Goal: Obtain resource: Obtain resource

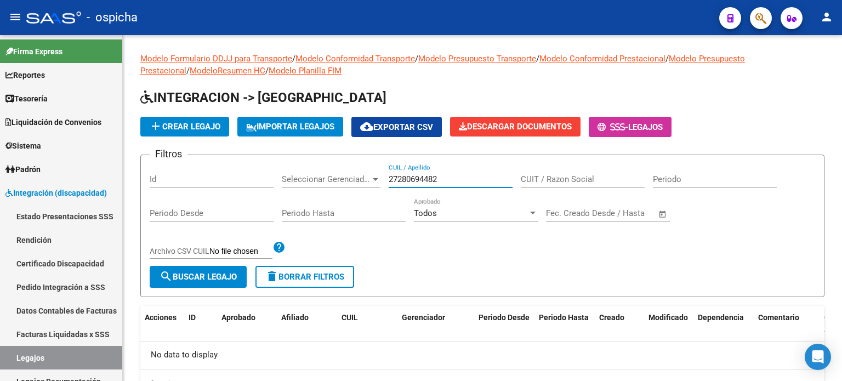
scroll to position [110, 0]
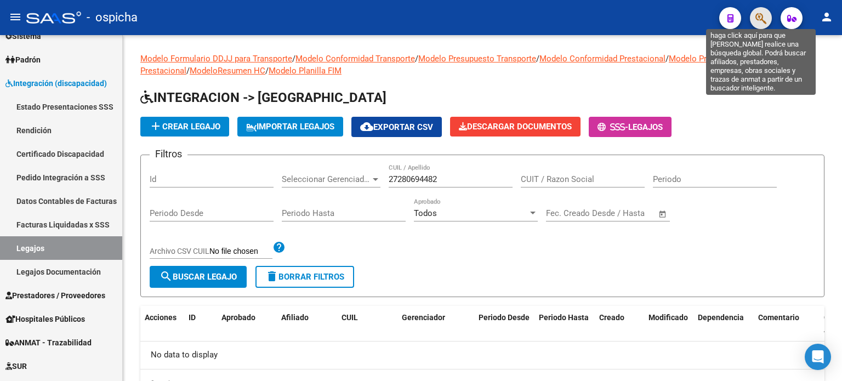
click at [763, 22] on icon "button" at bounding box center [761, 18] width 11 height 13
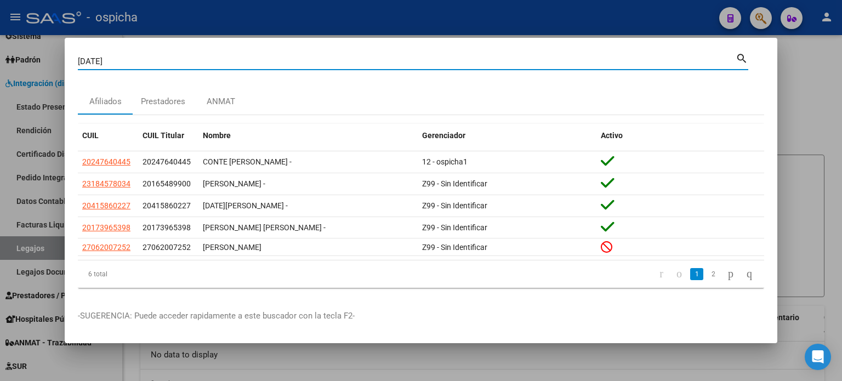
click at [158, 65] on input "[DATE]" at bounding box center [407, 61] width 658 height 10
type input "[DATE][PERSON_NAME] [PERSON_NAME]"
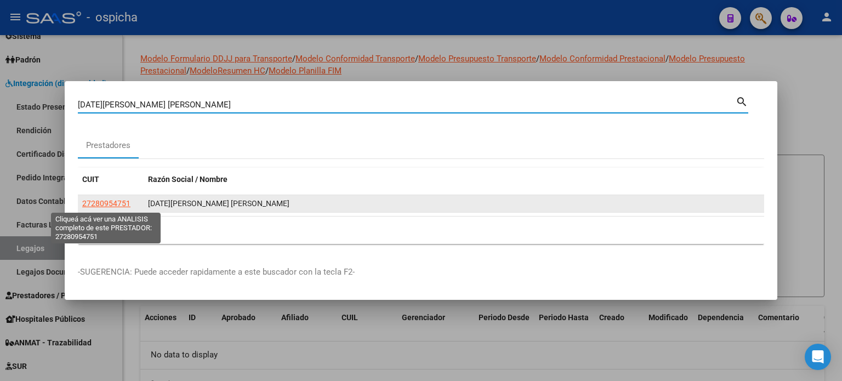
click at [127, 208] on span "27280954751" at bounding box center [106, 203] width 48 height 9
type textarea "27280954751"
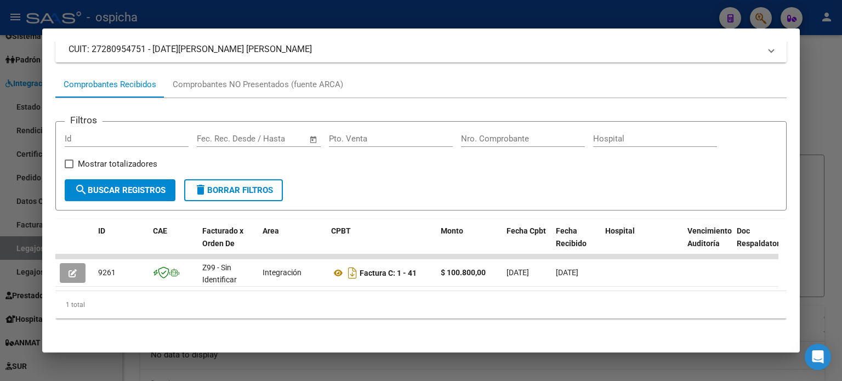
scroll to position [0, 0]
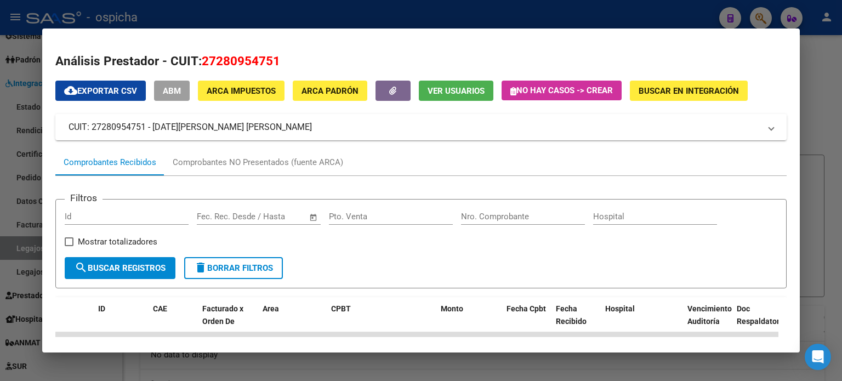
click at [825, 48] on div at bounding box center [421, 190] width 842 height 381
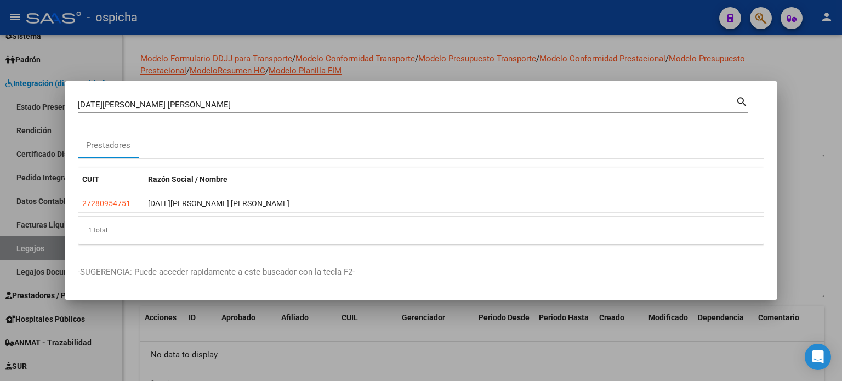
click at [183, 108] on input "[DATE][PERSON_NAME] [PERSON_NAME]" at bounding box center [407, 105] width 658 height 10
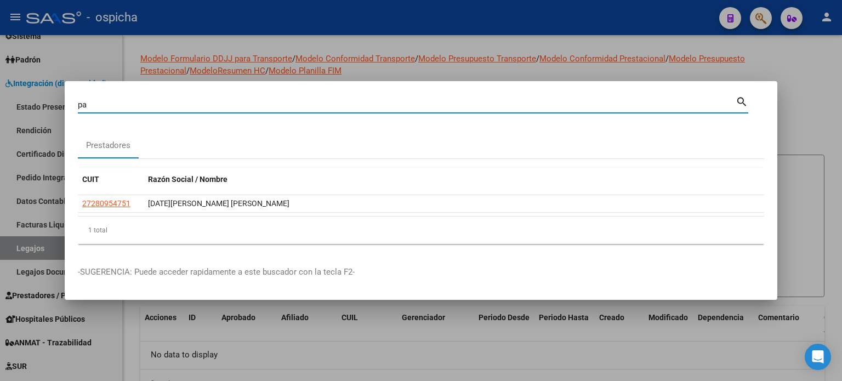
type input "p"
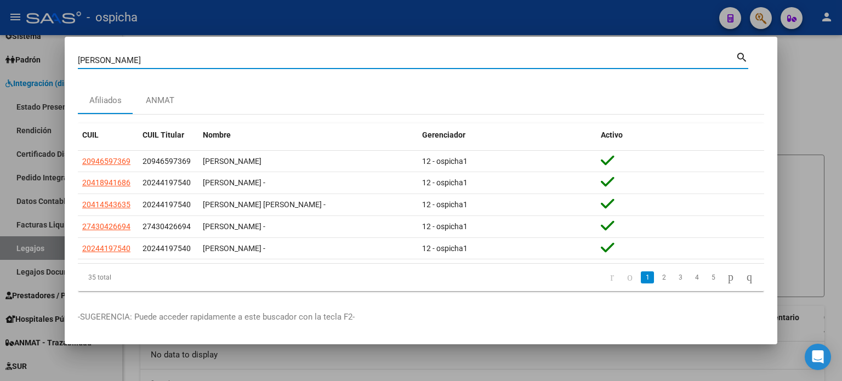
click at [128, 59] on input "[PERSON_NAME]" at bounding box center [407, 60] width 658 height 10
type input "[PERSON_NAME]"
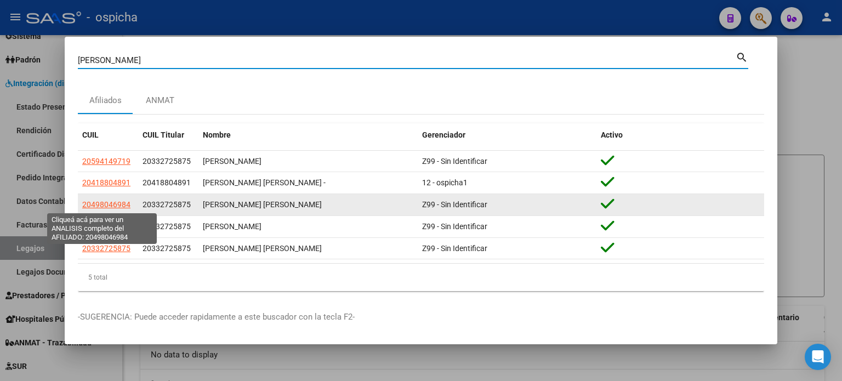
click at [110, 208] on span "20498046984" at bounding box center [106, 204] width 48 height 9
type textarea "20498046984"
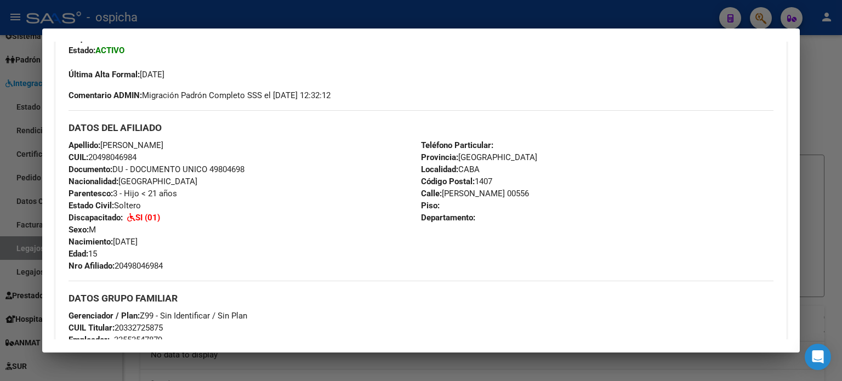
scroll to position [728, 0]
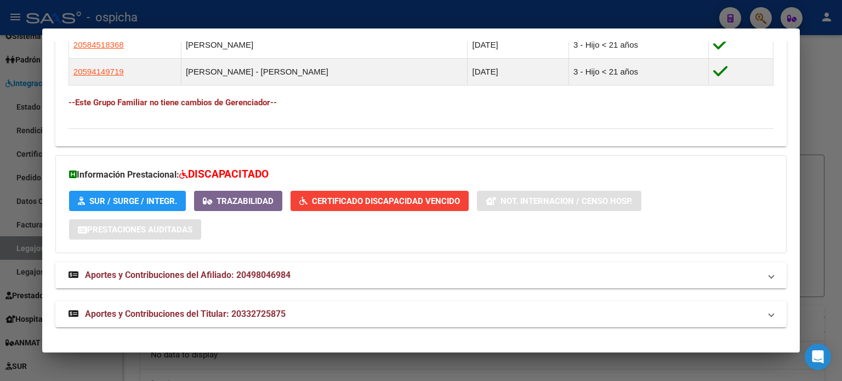
drag, startPoint x: 71, startPoint y: 201, endPoint x: 790, endPoint y: 184, distance: 719.0
click at [790, 184] on mat-dialog-content "Análisis Afiliado - CUIL: 20498046984 DATOS PADRÓN ÁGIL: [PERSON_NAME] [PERSON_…" at bounding box center [421, 191] width 758 height 298
copy div "loremips: Dolors: AMETCO Adipis Elit Seddoe: 63/53/5601 Temporinci UTLAB: Etdol…"
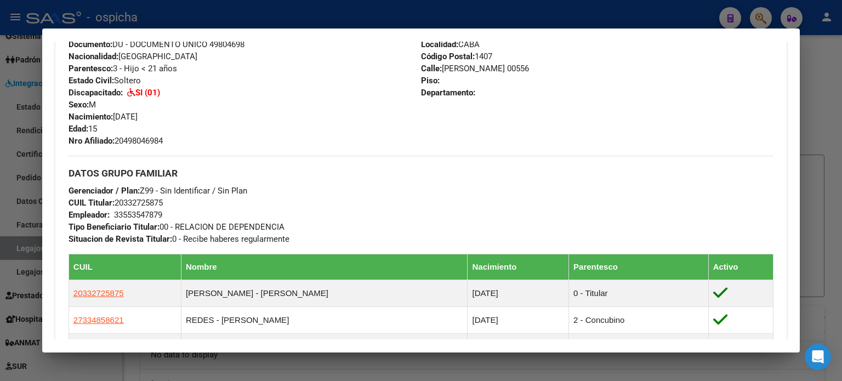
click at [822, 46] on div at bounding box center [421, 190] width 842 height 381
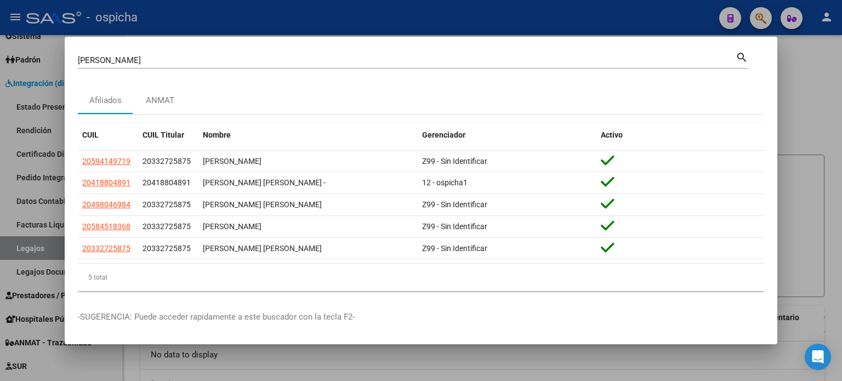
click at [825, 66] on div at bounding box center [421, 190] width 842 height 381
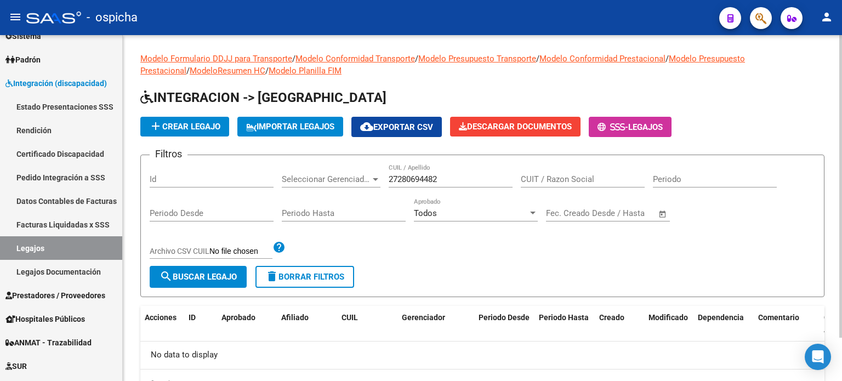
scroll to position [49, 0]
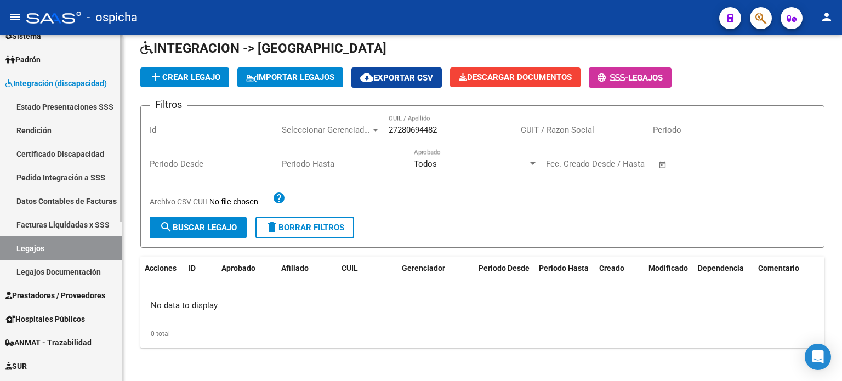
click at [86, 228] on link "Facturas Liquidadas x SSS" at bounding box center [61, 225] width 122 height 24
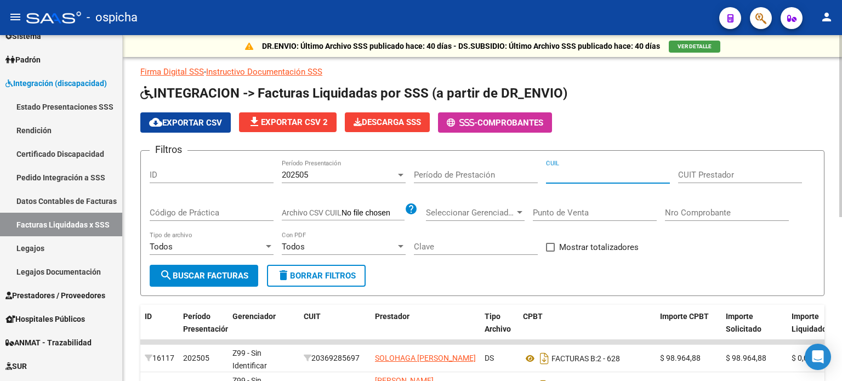
click at [579, 177] on input "CUIL" at bounding box center [608, 175] width 124 height 10
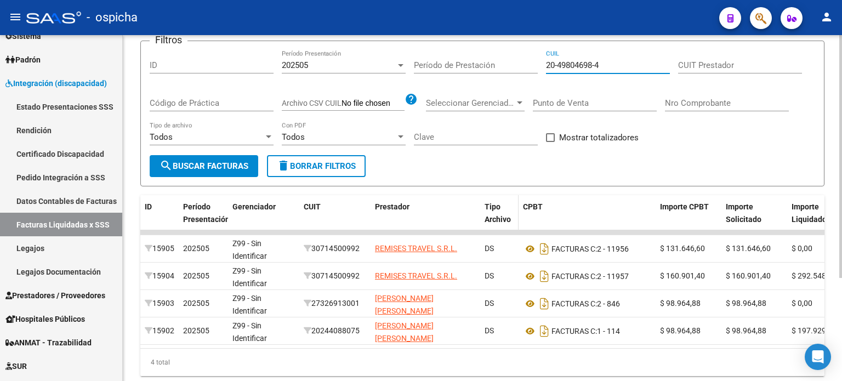
scroll to position [147, 0]
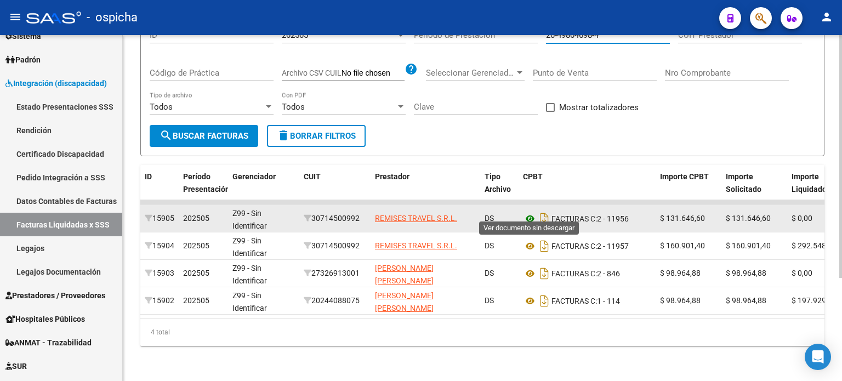
type input "20-49804698-4"
click at [531, 212] on icon at bounding box center [530, 218] width 14 height 13
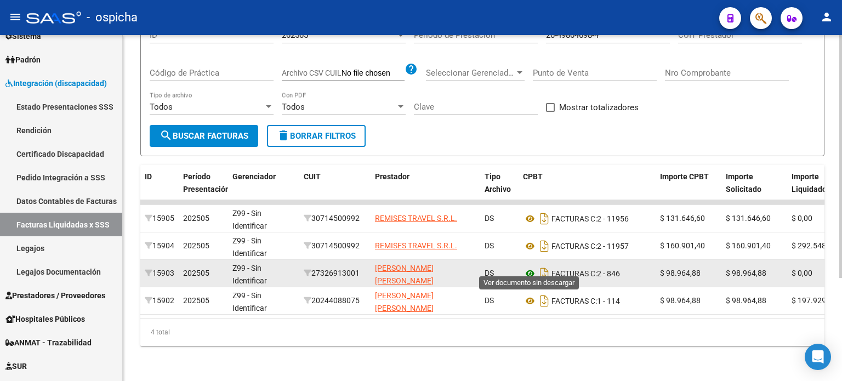
click at [530, 267] on icon at bounding box center [530, 273] width 14 height 13
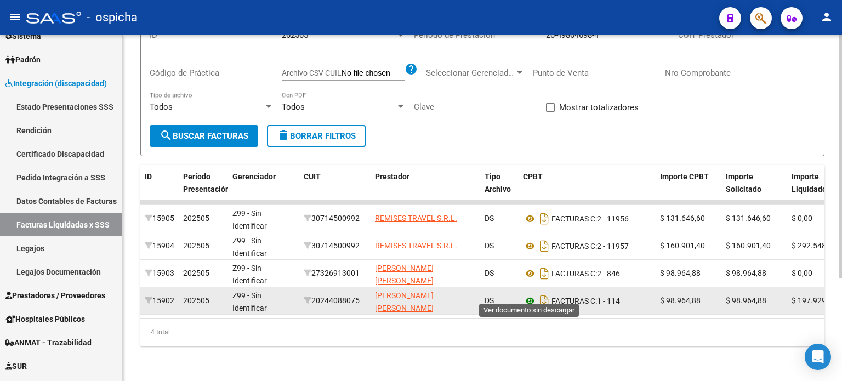
click at [532, 294] on icon at bounding box center [530, 300] width 14 height 13
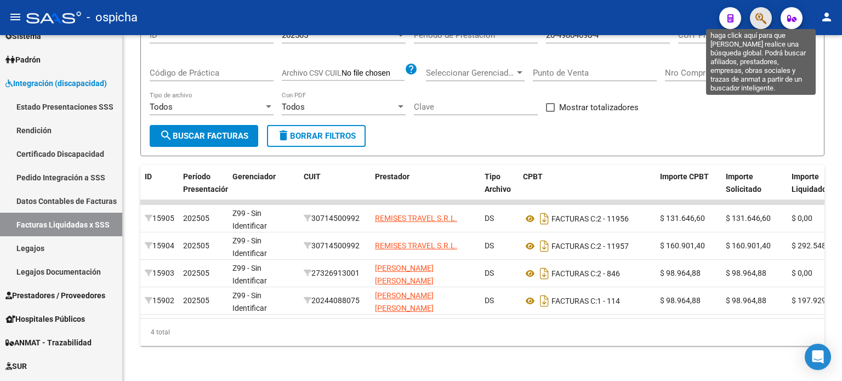
click at [763, 21] on icon "button" at bounding box center [761, 18] width 11 height 13
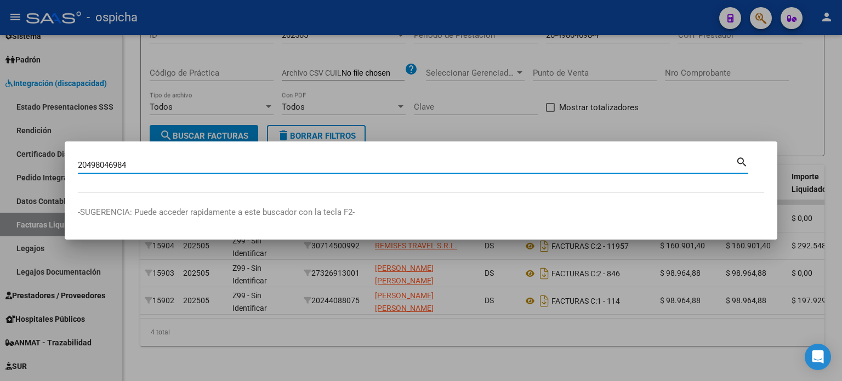
type input "20498046984"
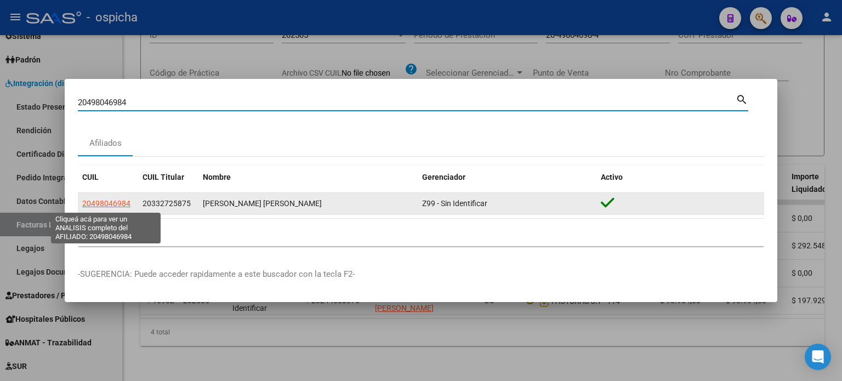
click at [103, 205] on span "20498046984" at bounding box center [106, 203] width 48 height 9
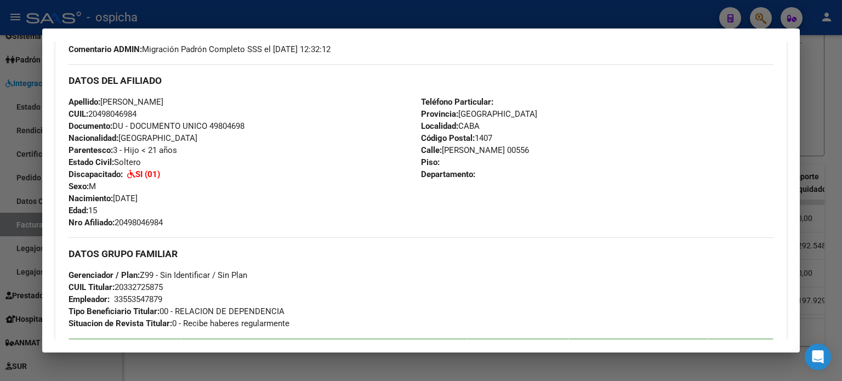
scroll to position [0, 0]
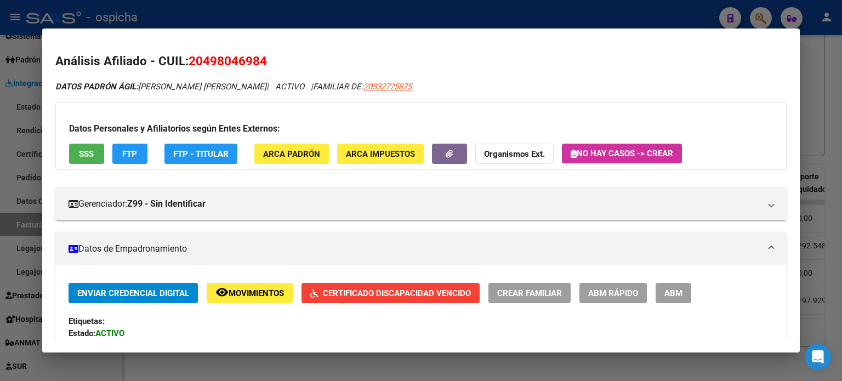
click at [825, 83] on div at bounding box center [421, 190] width 842 height 381
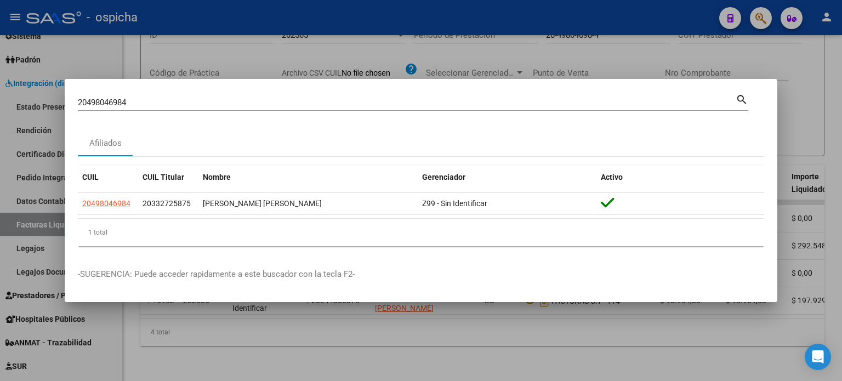
click at [802, 66] on div at bounding box center [421, 190] width 842 height 381
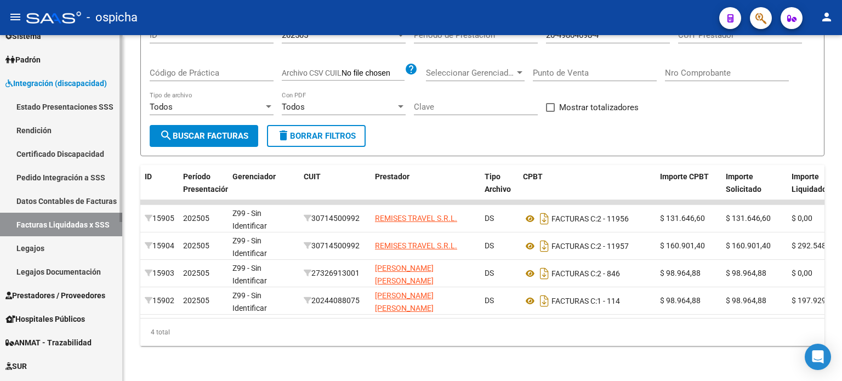
click at [53, 225] on link "Facturas Liquidadas x SSS" at bounding box center [61, 225] width 122 height 24
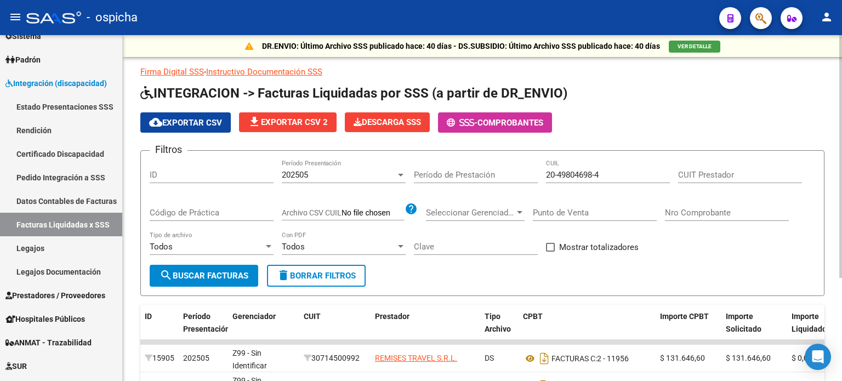
click at [309, 276] on span "delete Borrar Filtros" at bounding box center [316, 276] width 79 height 10
click at [578, 173] on input "CUIL" at bounding box center [608, 175] width 124 height 10
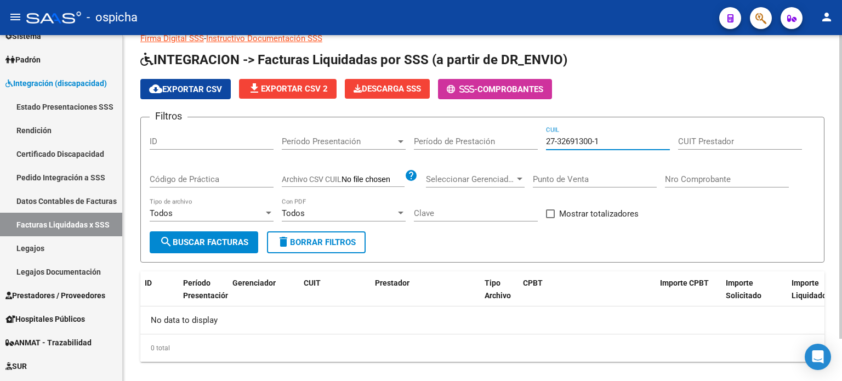
scroll to position [48, 0]
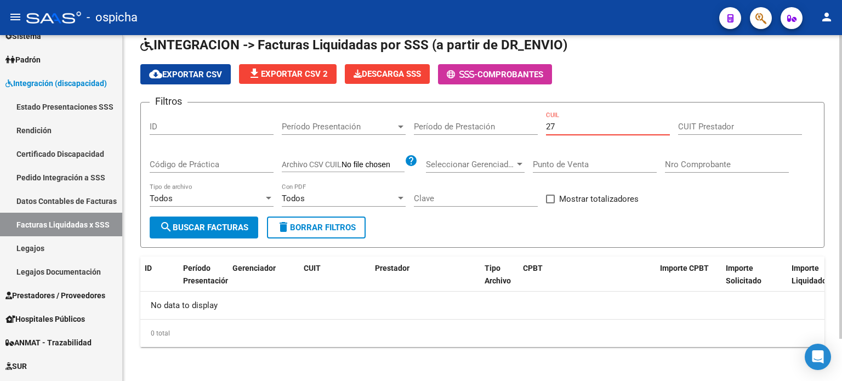
type input "2"
click at [725, 127] on input "CUIT Prestador" at bounding box center [740, 127] width 124 height 10
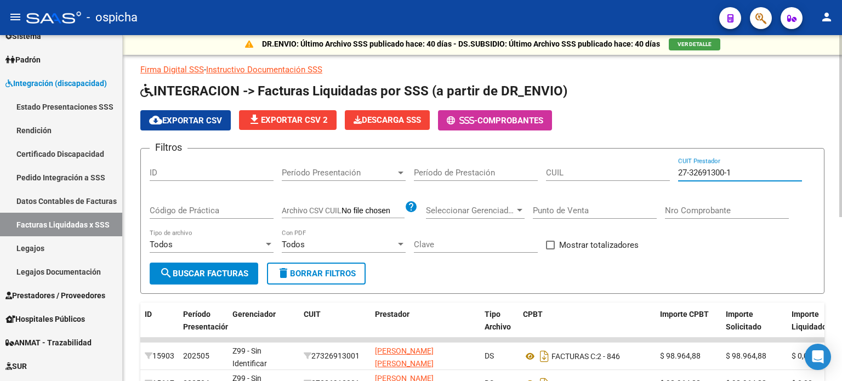
scroll to position [0, 0]
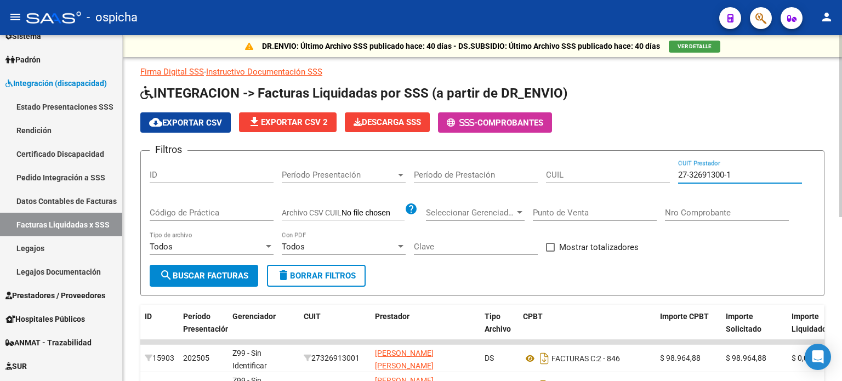
click at [754, 176] on input "27-32691300-1" at bounding box center [740, 175] width 124 height 10
type input "2"
click at [757, 171] on input "20-24408807-5" at bounding box center [740, 175] width 124 height 10
type input "2"
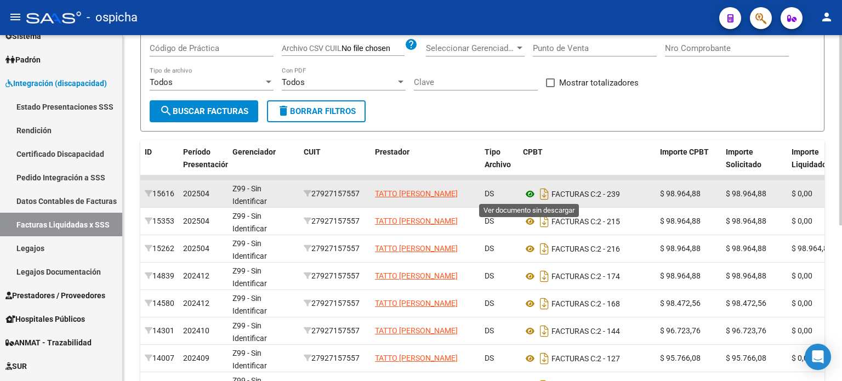
click at [530, 195] on icon at bounding box center [530, 194] width 14 height 13
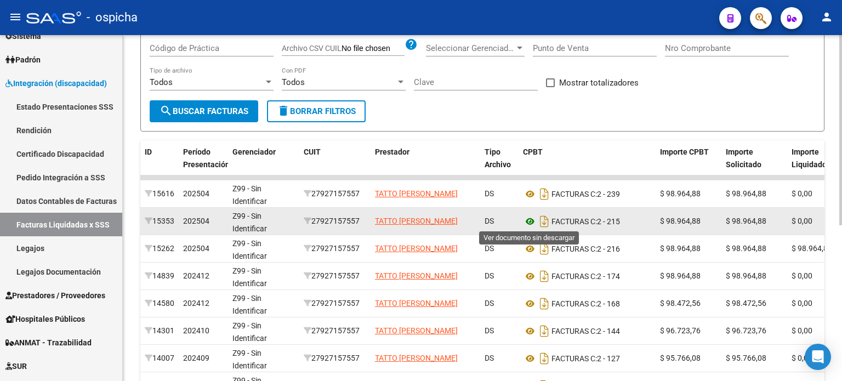
click at [533, 219] on icon at bounding box center [530, 221] width 14 height 13
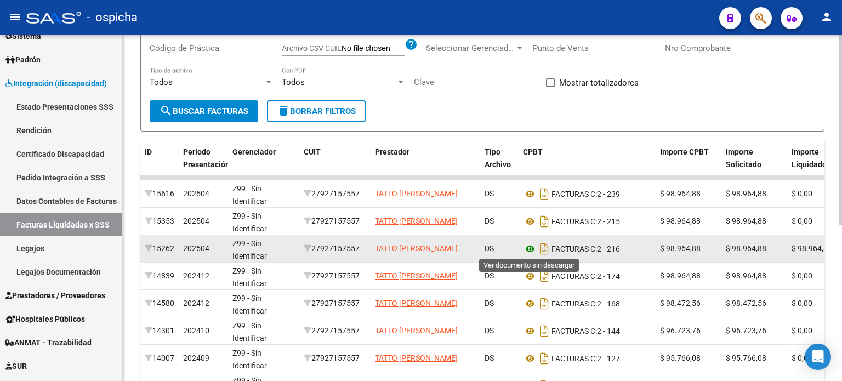
click at [529, 247] on icon at bounding box center [530, 248] width 14 height 13
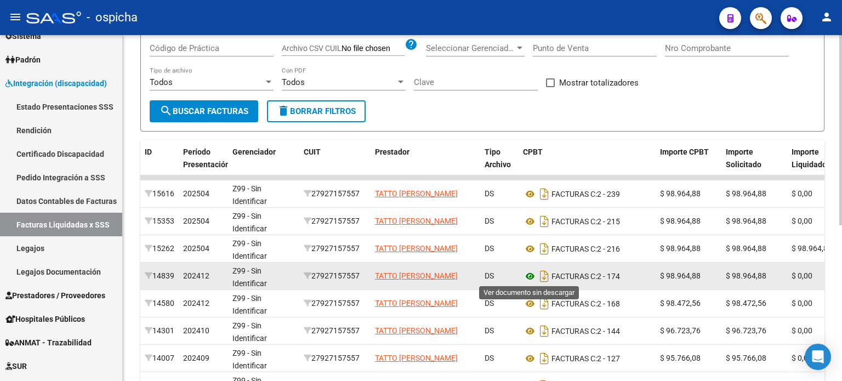
click at [528, 275] on icon at bounding box center [530, 276] width 14 height 13
click at [530, 277] on icon at bounding box center [530, 276] width 14 height 13
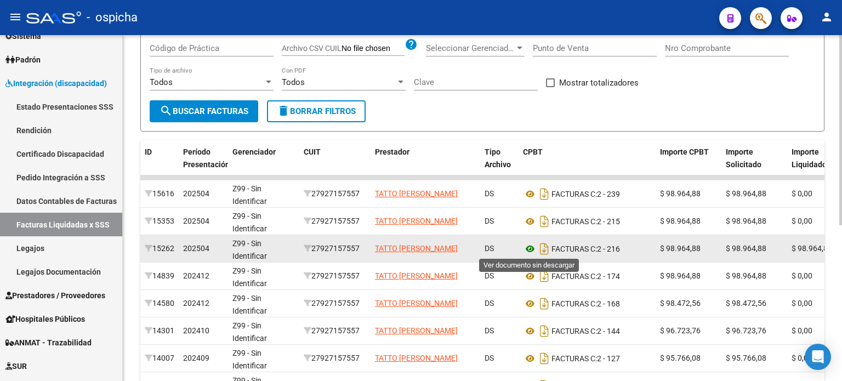
click at [530, 248] on icon at bounding box center [530, 248] width 14 height 13
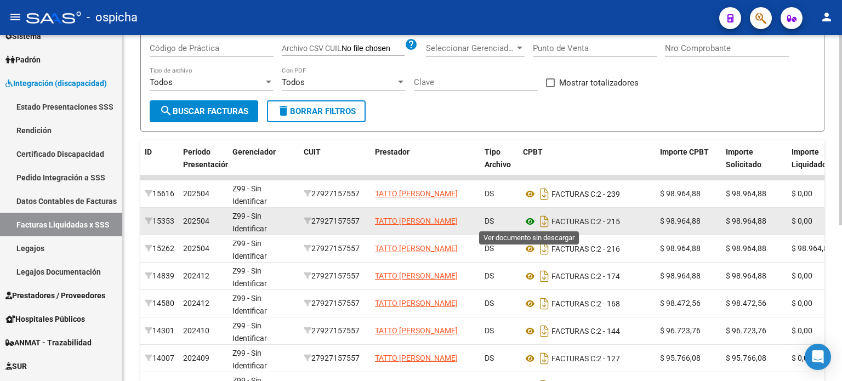
click at [531, 221] on icon at bounding box center [530, 221] width 14 height 13
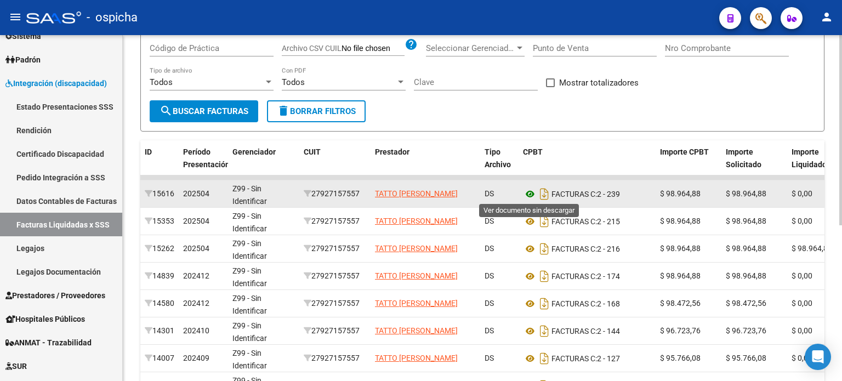
click at [533, 192] on icon at bounding box center [530, 194] width 14 height 13
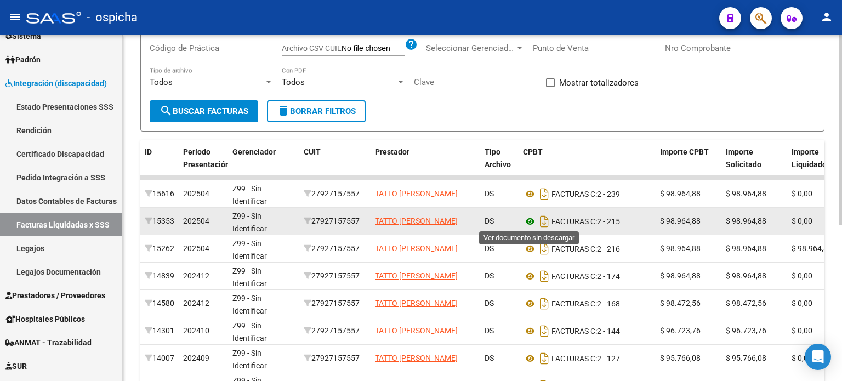
click at [532, 221] on icon at bounding box center [530, 221] width 14 height 13
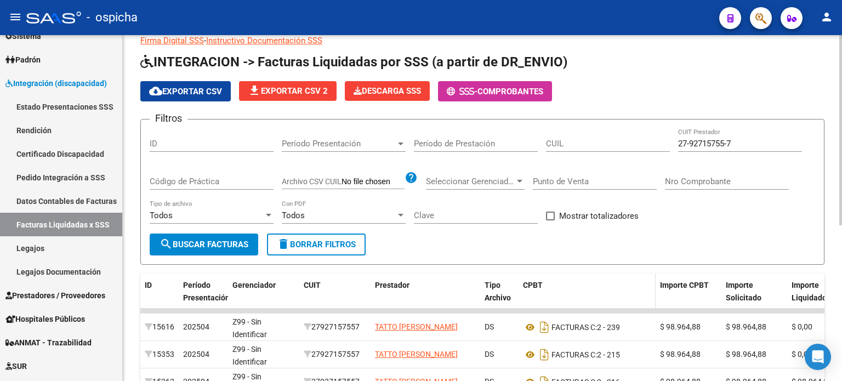
scroll to position [0, 0]
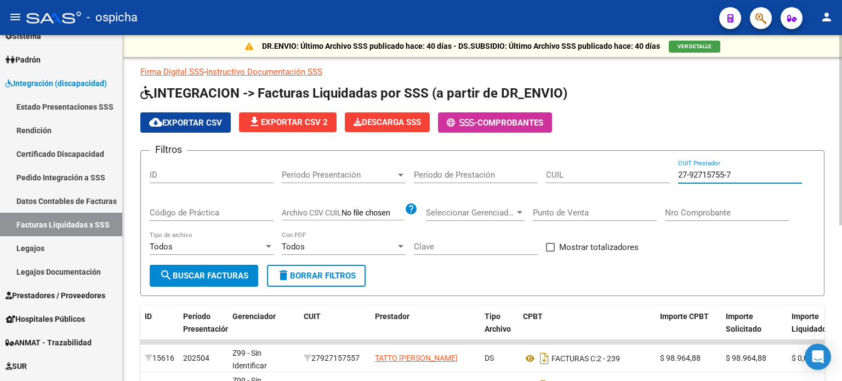
click at [743, 172] on input "27-92715755-7" at bounding box center [740, 175] width 124 height 10
type input "2"
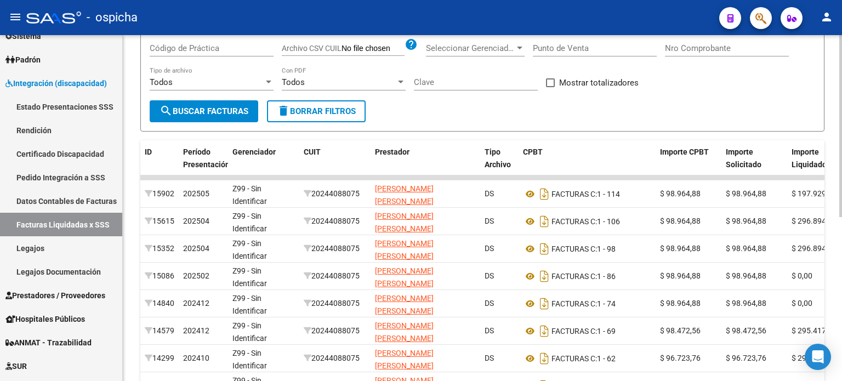
scroll to position [219, 0]
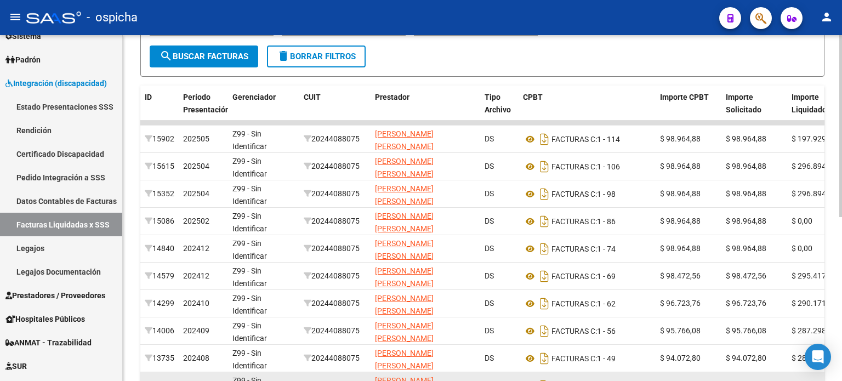
type input "20-24408807-5"
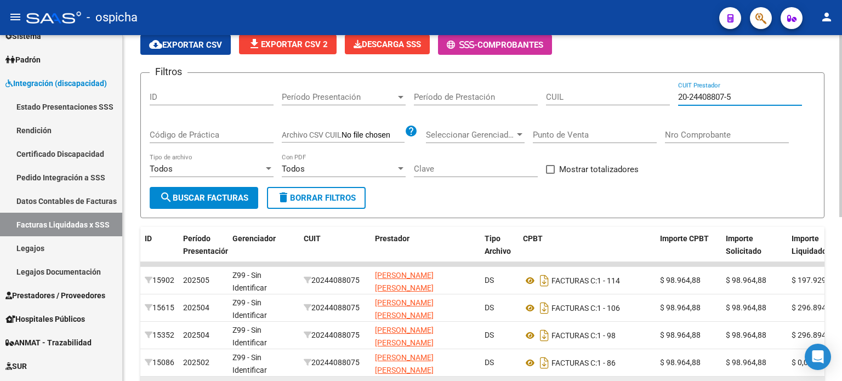
scroll to position [0, 0]
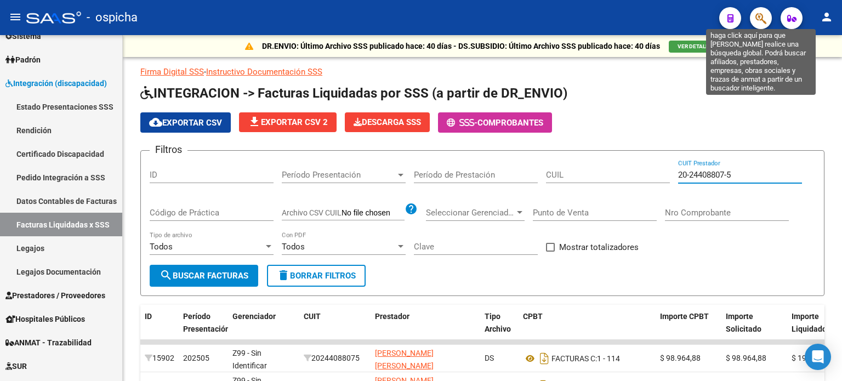
click at [760, 21] on icon "button" at bounding box center [761, 18] width 11 height 13
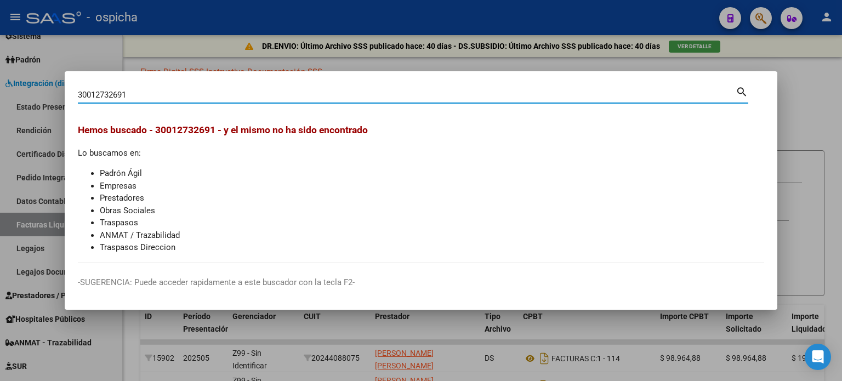
click at [178, 97] on input "30012732691" at bounding box center [407, 95] width 658 height 10
type input "3"
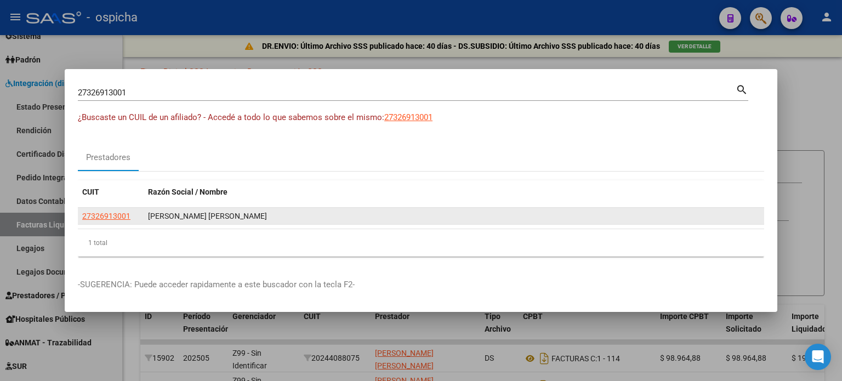
drag, startPoint x: 79, startPoint y: 212, endPoint x: 283, endPoint y: 222, distance: 204.8
click at [283, 222] on div "27326913001 [PERSON_NAME] [PERSON_NAME]" at bounding box center [421, 217] width 686 height 18
copy div "27326913001 [PERSON_NAME] [PERSON_NAME]"
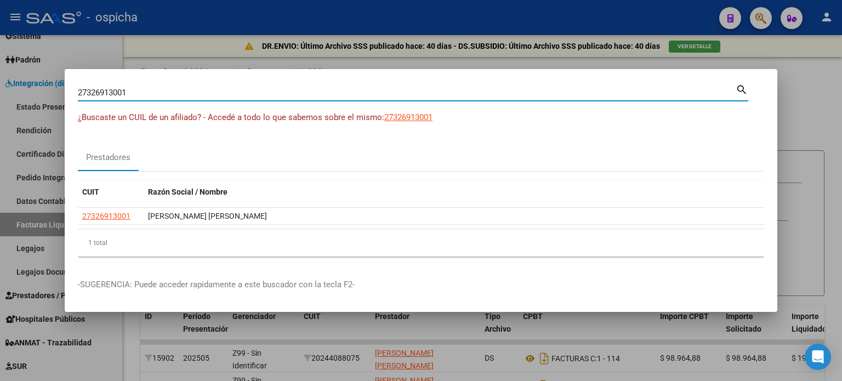
click at [134, 92] on input "27326913001" at bounding box center [407, 93] width 658 height 10
type input "2"
type input "20244088075"
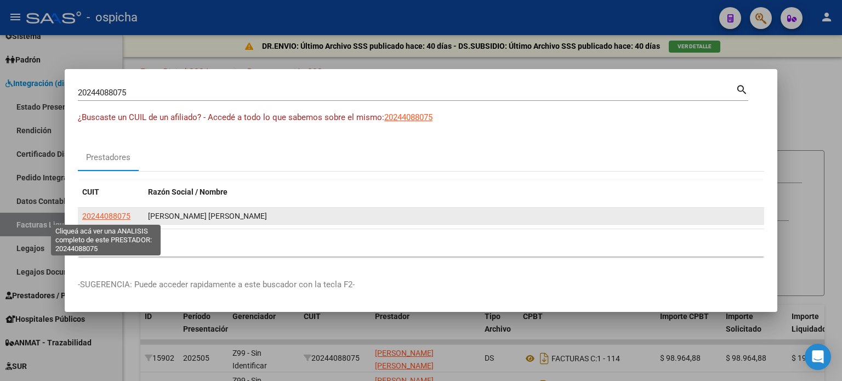
click at [123, 218] on span "20244088075" at bounding box center [106, 216] width 48 height 9
type textarea "20244088075"
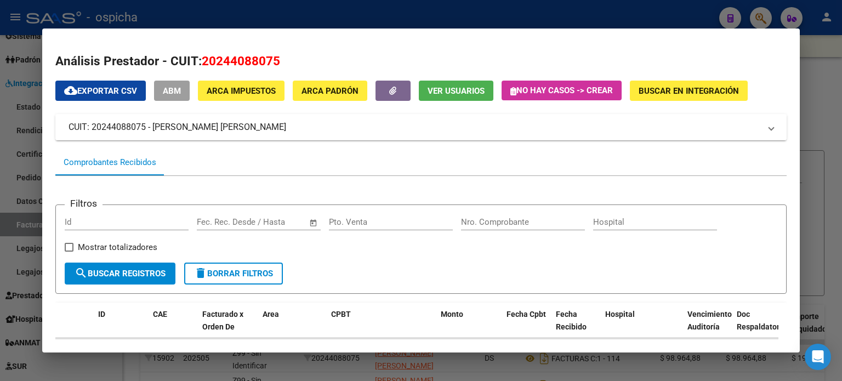
drag, startPoint x: 65, startPoint y: 127, endPoint x: 276, endPoint y: 128, distance: 211.1
click at [276, 128] on mat-expansion-panel-header "CUIT: 20244088075 - [PERSON_NAME] [PERSON_NAME]" at bounding box center [420, 127] width 731 height 26
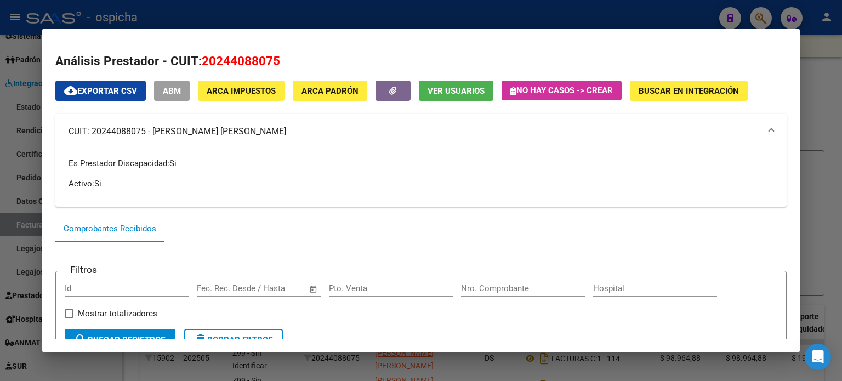
copy mat-panel-title "CUIT: 20244088075 - [PERSON_NAME] [PERSON_NAME]"
click at [838, 78] on div at bounding box center [421, 190] width 842 height 381
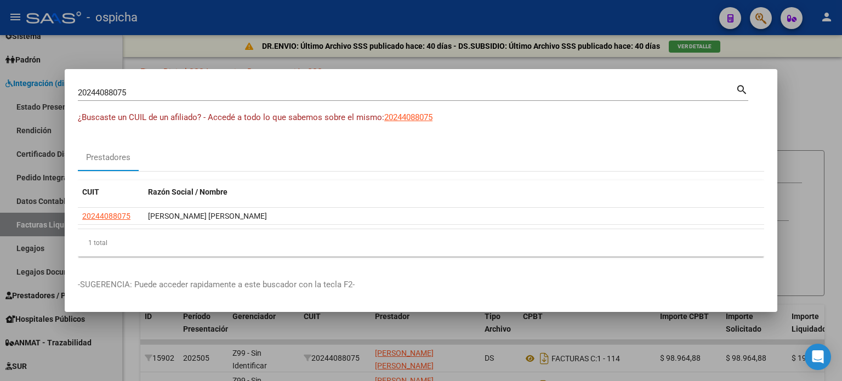
click at [150, 97] on input "20244088075" at bounding box center [407, 93] width 658 height 10
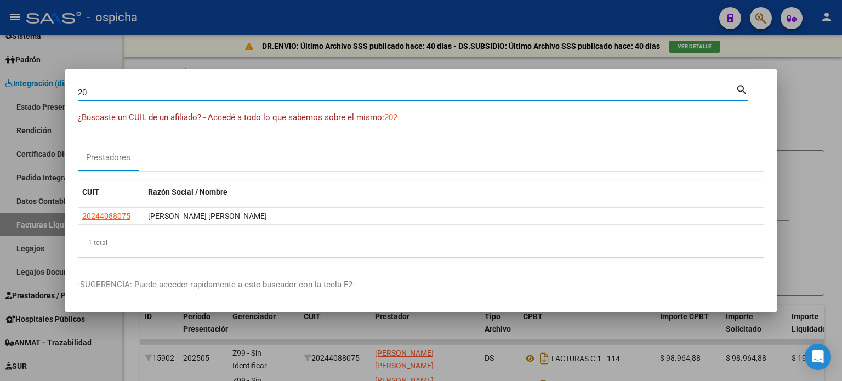
type input "2"
type input "27927157557"
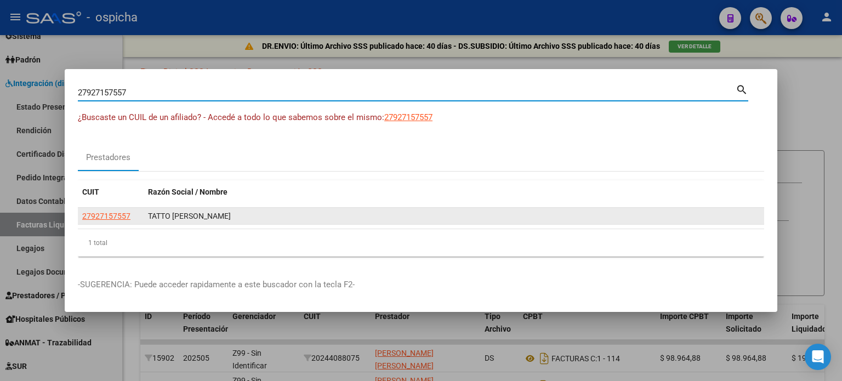
click at [192, 214] on div "TATTO [PERSON_NAME]" at bounding box center [454, 216] width 612 height 13
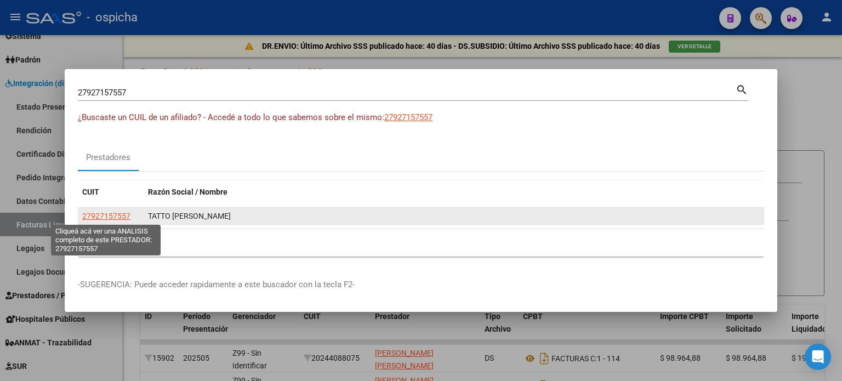
click at [122, 215] on span "27927157557" at bounding box center [106, 216] width 48 height 9
type textarea "27927157557"
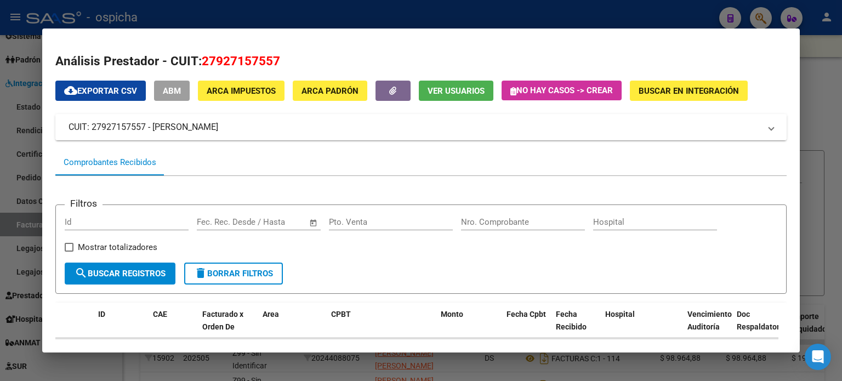
drag, startPoint x: 66, startPoint y: 127, endPoint x: 340, endPoint y: 129, distance: 274.2
click at [340, 129] on mat-expansion-panel-header "CUIT: 27927157557 - [PERSON_NAME]" at bounding box center [420, 127] width 731 height 26
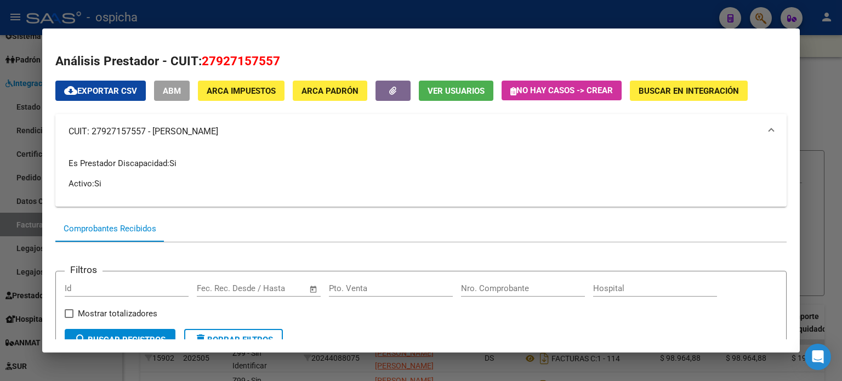
copy mat-panel-title "CUIT: 27927157557 - [PERSON_NAME]"
click at [837, 64] on div at bounding box center [421, 190] width 842 height 381
